Goal: Navigation & Orientation: Go to known website

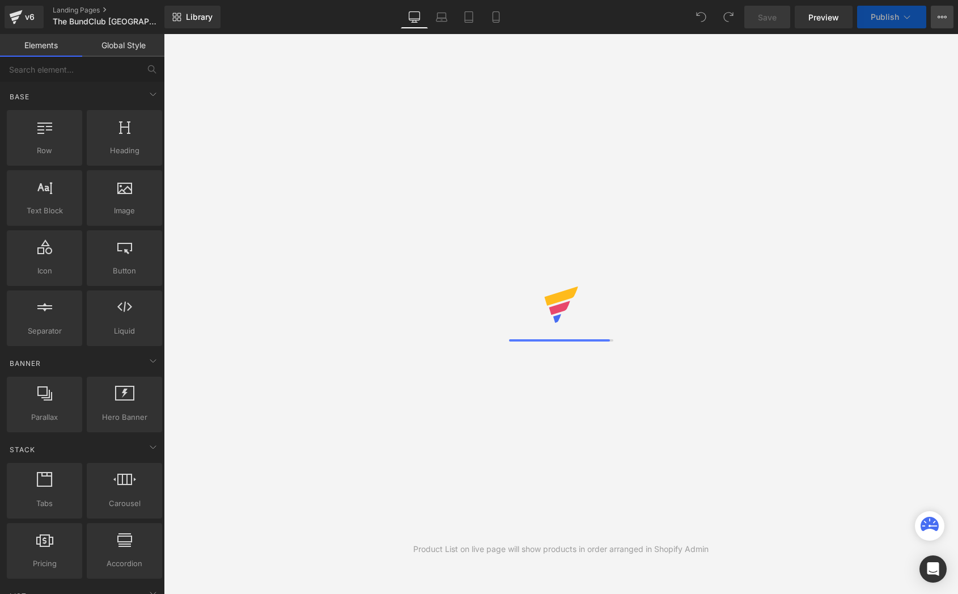
click at [938, 12] on icon at bounding box center [942, 16] width 9 height 9
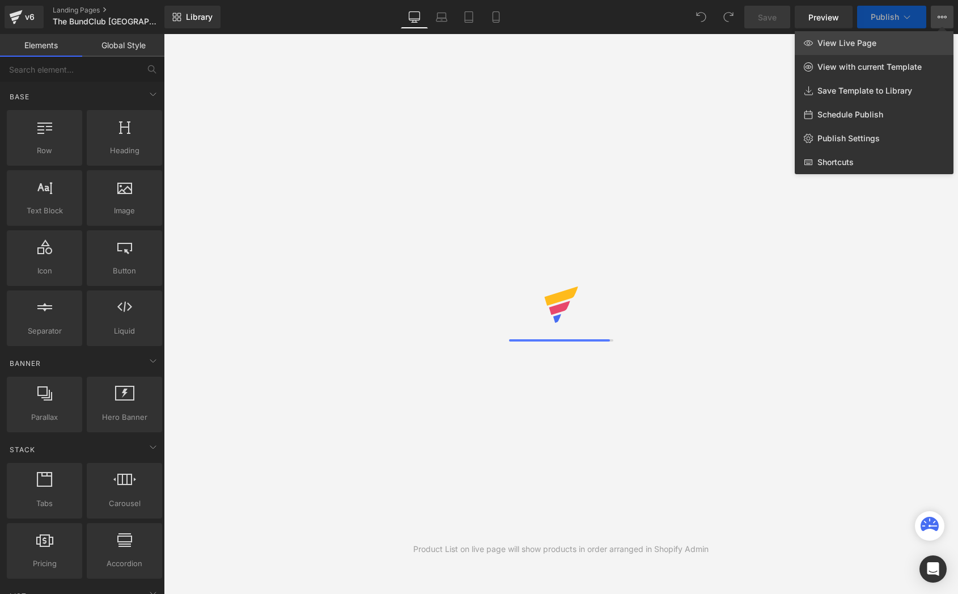
click at [858, 46] on span "View Live Page" at bounding box center [846, 43] width 59 height 10
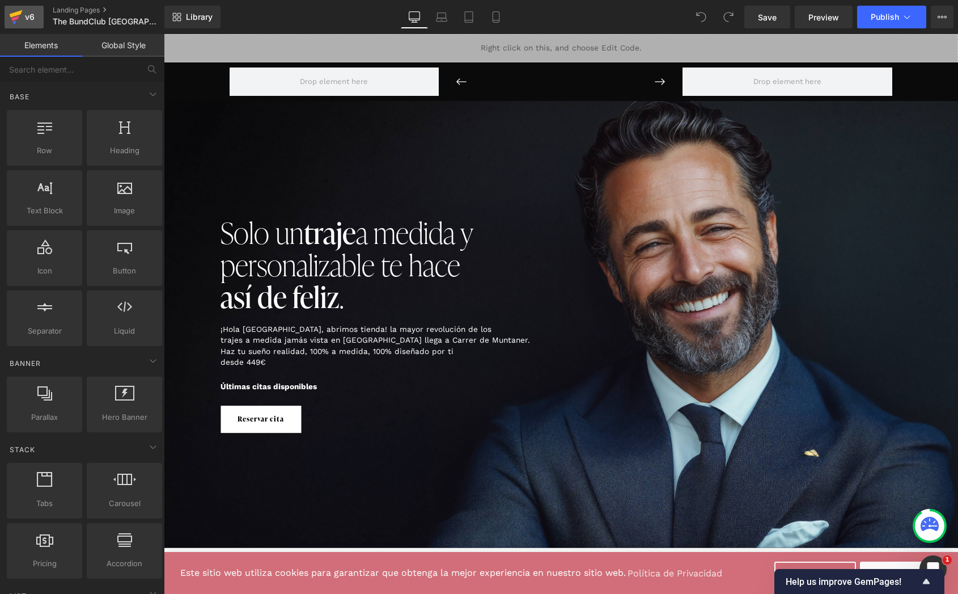
click at [24, 16] on div "v6" at bounding box center [30, 17] width 14 height 15
